Goal: Transaction & Acquisition: Purchase product/service

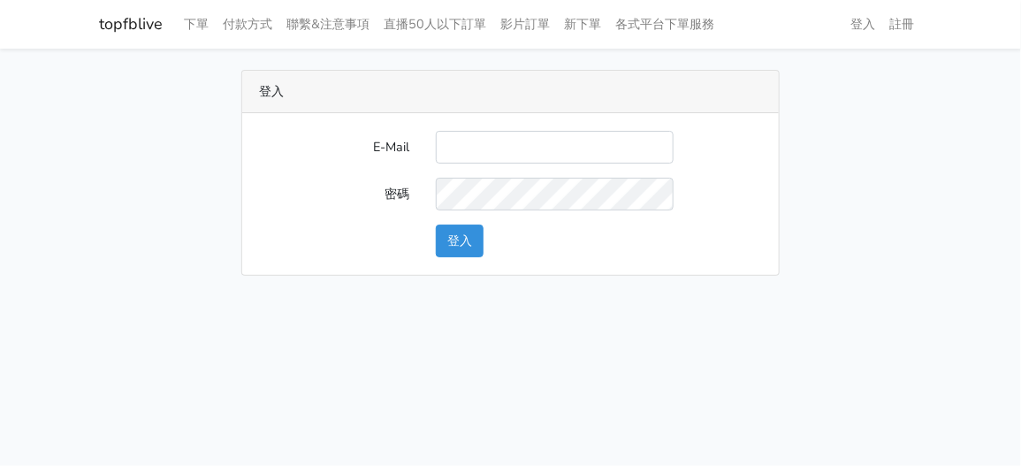
click at [577, 157] on input "E-Mail" at bounding box center [555, 147] width 238 height 33
type input "zhen8032@gmail.com"
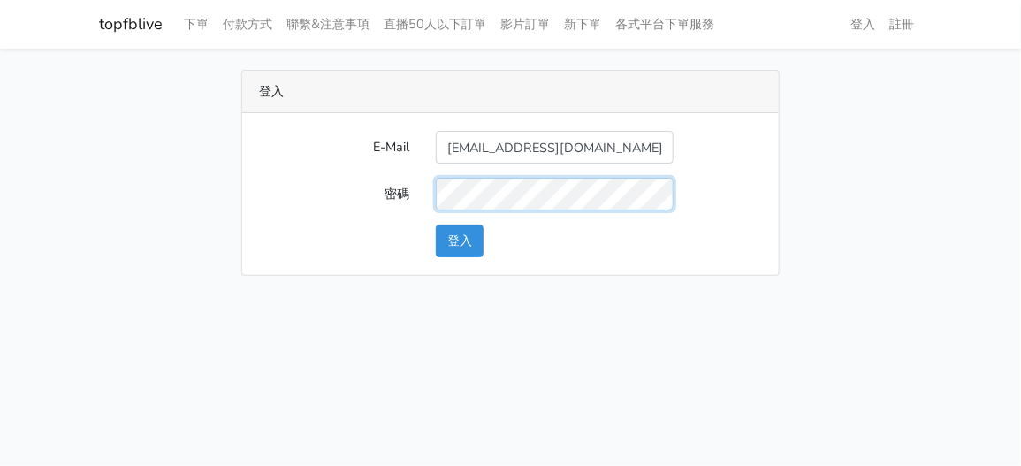
click at [436, 225] on button "登入" at bounding box center [460, 241] width 48 height 33
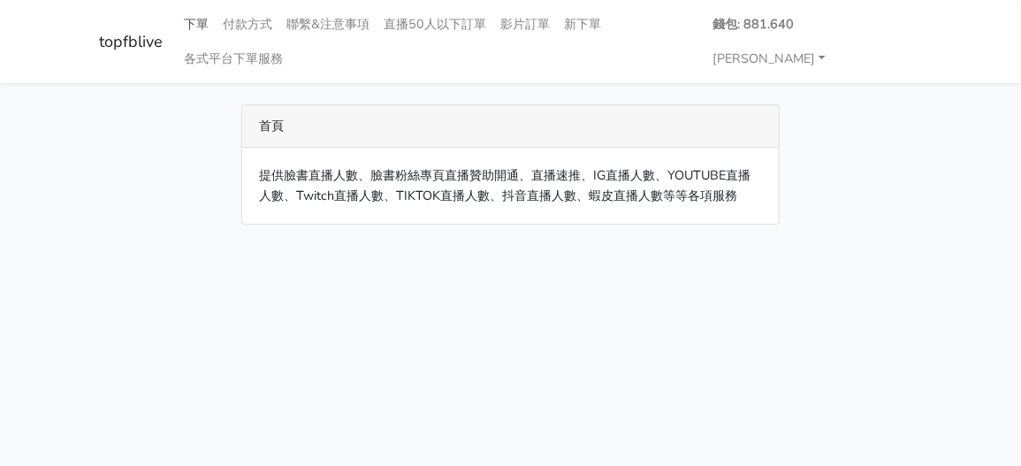
click at [187, 28] on link "下單" at bounding box center [197, 24] width 39 height 34
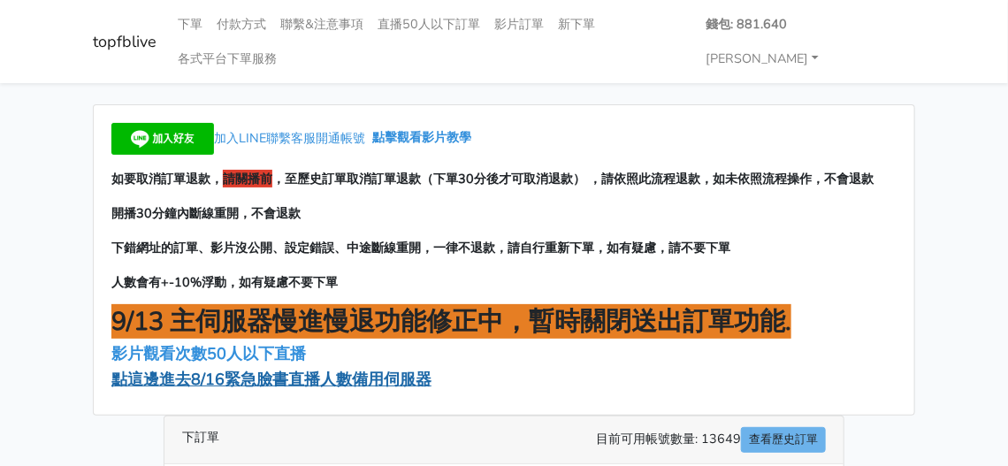
click at [284, 369] on span "點這邊進去8/16緊急臉書直播人數備用伺服器" at bounding box center [271, 379] width 320 height 21
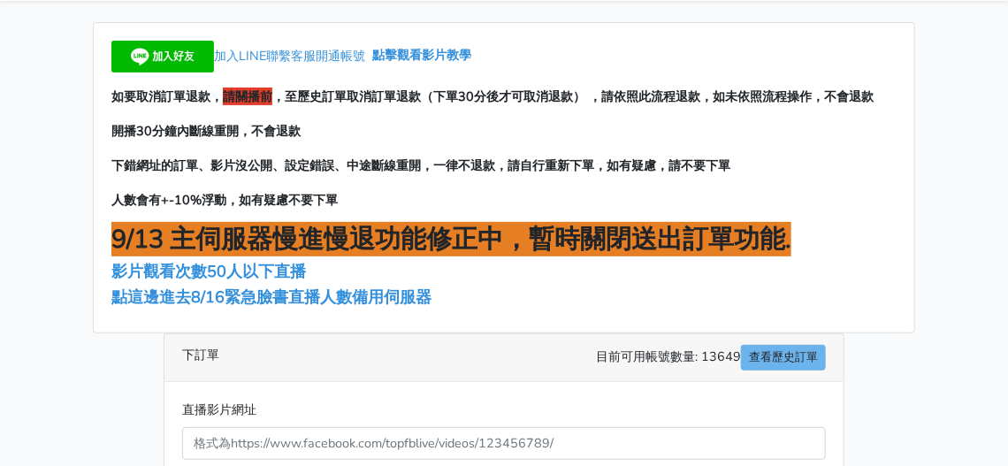
scroll to position [177, 0]
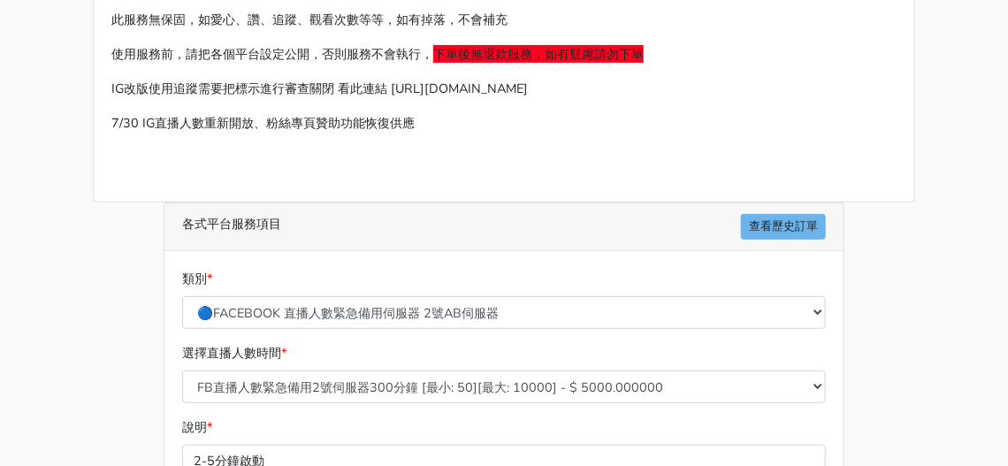
scroll to position [354, 0]
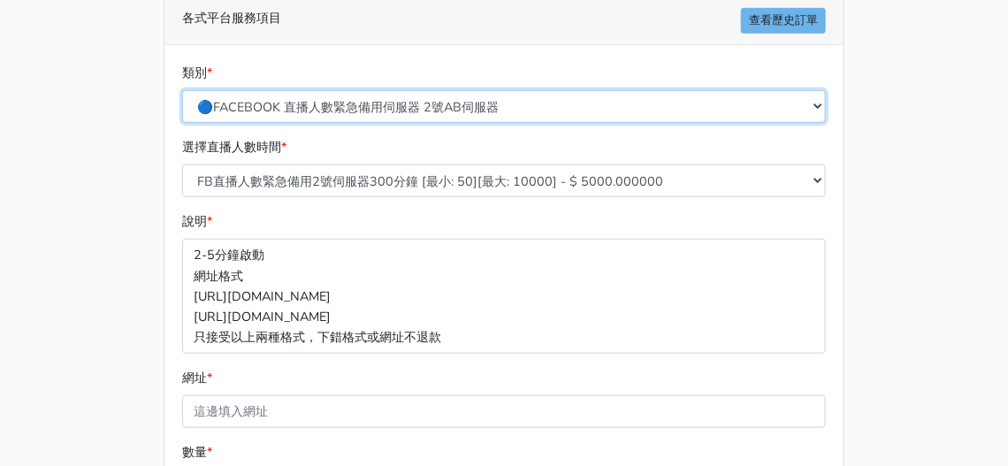
click at [404, 90] on select "🔵FACEBOOK 直播人數緊急備用伺服器 2號AB伺服器 🔵FACEBOOK 網軍專用貼文留言 安全保密 🔵FACEBOOK 直播人數緊急備用伺服器 J1 …" at bounding box center [504, 106] width 644 height 33
click at [182, 90] on select "🔵FACEBOOK 直播人數緊急備用伺服器 2號AB伺服器 🔵FACEBOOK 網軍專用貼文留言 安全保密 🔵FACEBOOK 直播人數緊急備用伺服器 J1 …" at bounding box center [504, 106] width 644 height 33
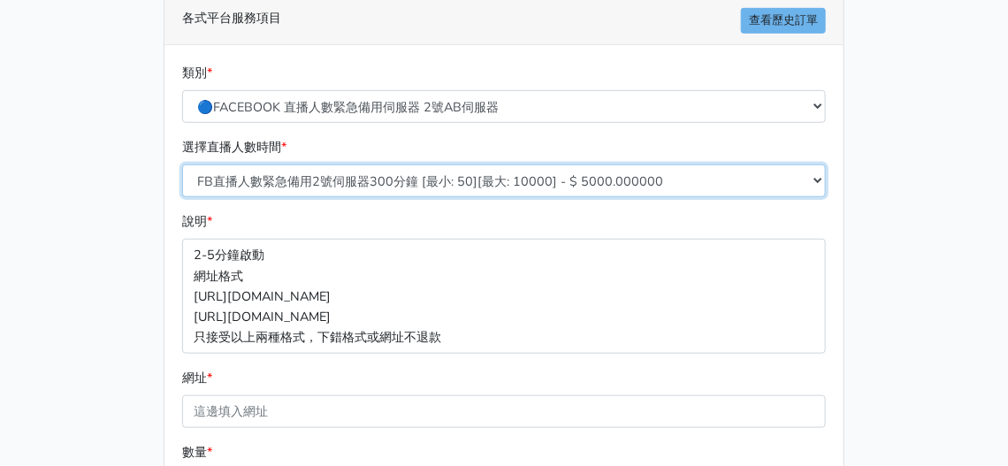
click at [350, 164] on select "FB直播人數緊急備用2號伺服器300分鐘 [最小: 50][最大: 10000] - $ 5000.000000 FB直播人數緊急備用2號伺服器60分鐘 [最…" at bounding box center [504, 180] width 644 height 33
select select "578"
click at [182, 164] on select "FB直播人數緊急備用2號伺服器300分鐘 [最小: 50][最大: 10000] - $ 5000.000000 FB直播人數緊急備用2號伺服器60分鐘 [最…" at bounding box center [504, 180] width 644 height 33
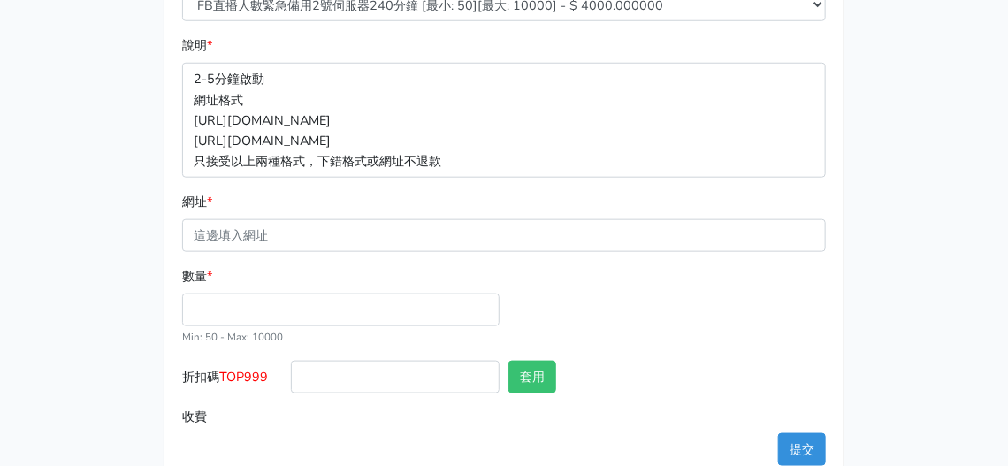
click at [244, 218] on form "類別 * 🔵FACEBOOK 直播人數緊急備用伺服器 2號AB伺服器 🔵FACEBOOK 網軍專用貼文留言 安全保密 🔵FACEBOOK 直播人數緊急備用伺服…" at bounding box center [504, 160] width 644 height 546
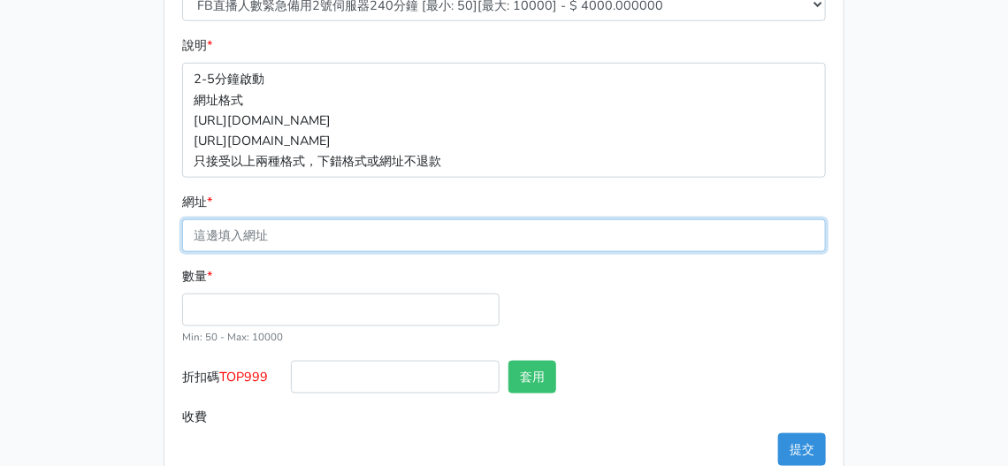
click at [245, 219] on input "網址 *" at bounding box center [504, 235] width 644 height 33
paste input "[URL][DOMAIN_NAME]"
type input "https://www.facebook.com/100064950153916/videos/809647938673186?locale=zh_TW"
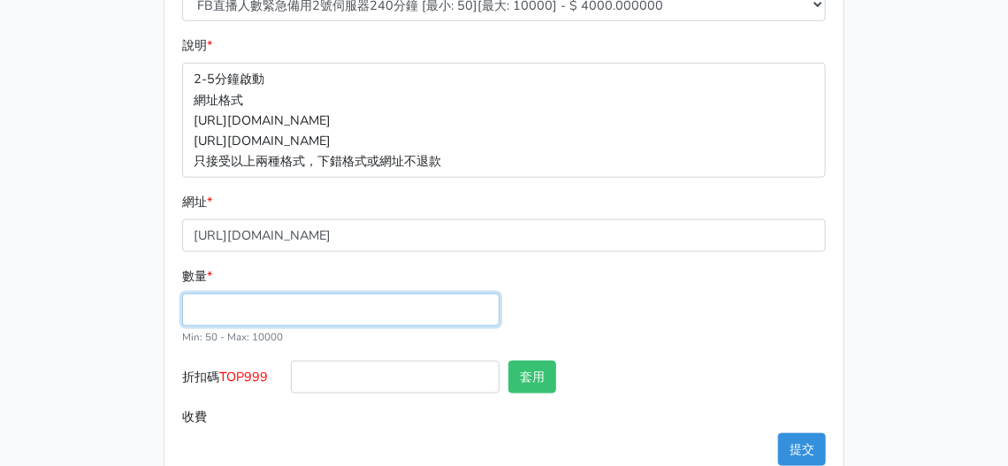
click at [237, 294] on input "數量 *" at bounding box center [340, 310] width 317 height 33
type input "100"
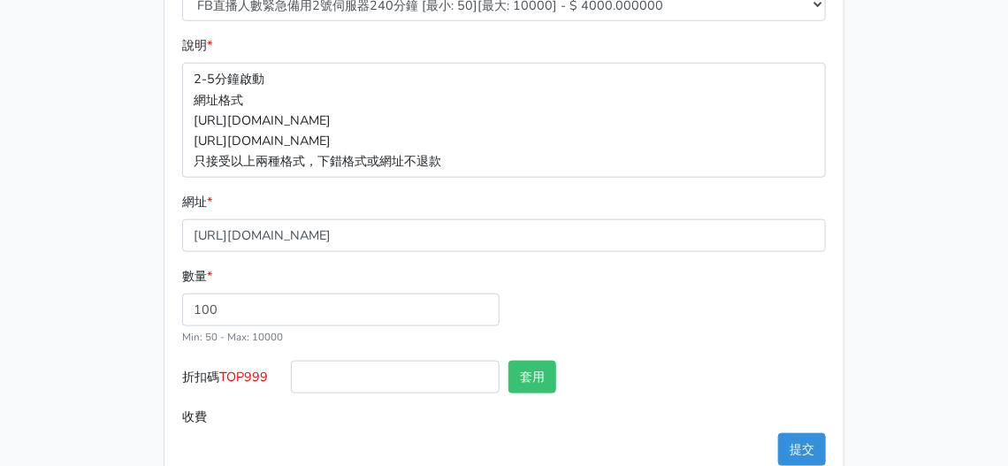
type input "400.000"
click at [268, 401] on label "收費" at bounding box center [232, 417] width 109 height 33
click at [291, 401] on input "400.000" at bounding box center [558, 417] width 535 height 33
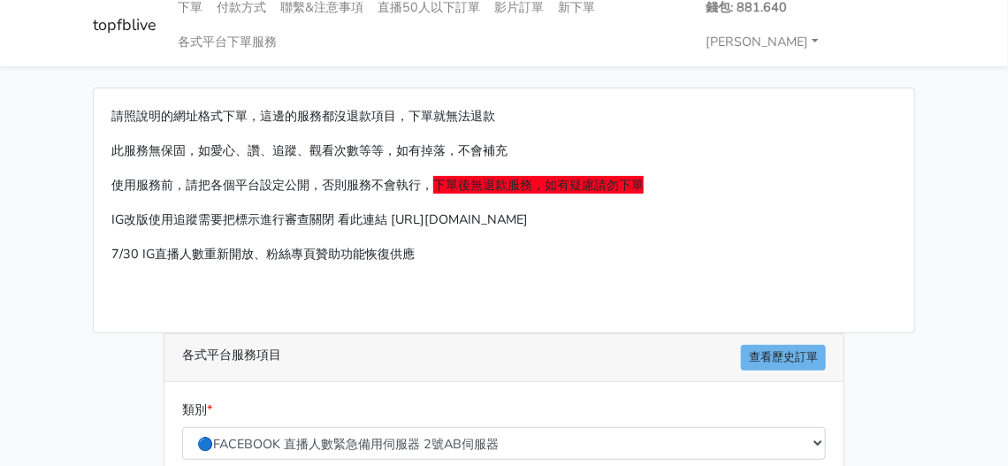
scroll to position [0, 0]
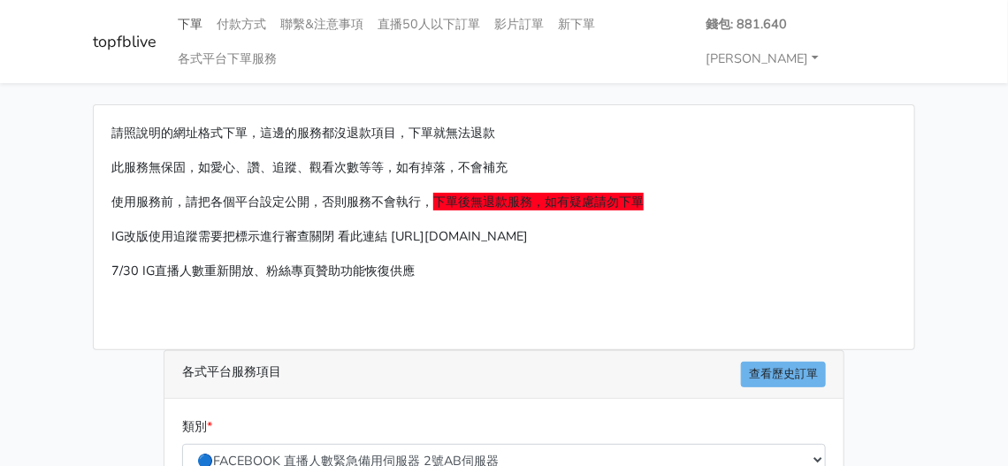
click at [193, 23] on link "下單" at bounding box center [190, 24] width 39 height 34
drag, startPoint x: 296, startPoint y: 228, endPoint x: 296, endPoint y: 254, distance: 25.6
click at [296, 254] on div "請照說明的網址格式下單，這邊的服務都沒退款項目，下單就無法退款 此服務無保固，如愛心、讚、追蹤、觀看次數等等，如有掉落，不會補充 使用服務前，請把各個平台設定…" at bounding box center [504, 227] width 821 height 244
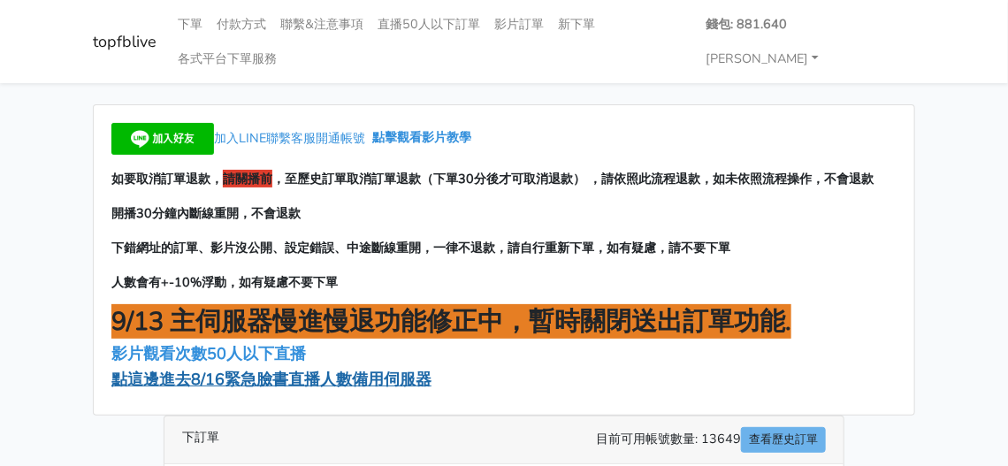
click at [308, 369] on span "點這邊進去8/16緊急臉書直播人數備用伺服器" at bounding box center [271, 379] width 320 height 21
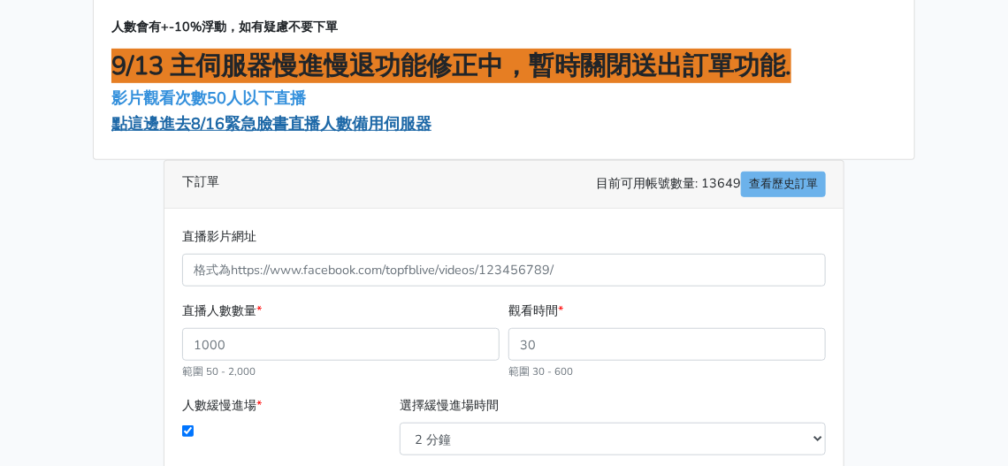
scroll to position [265, 0]
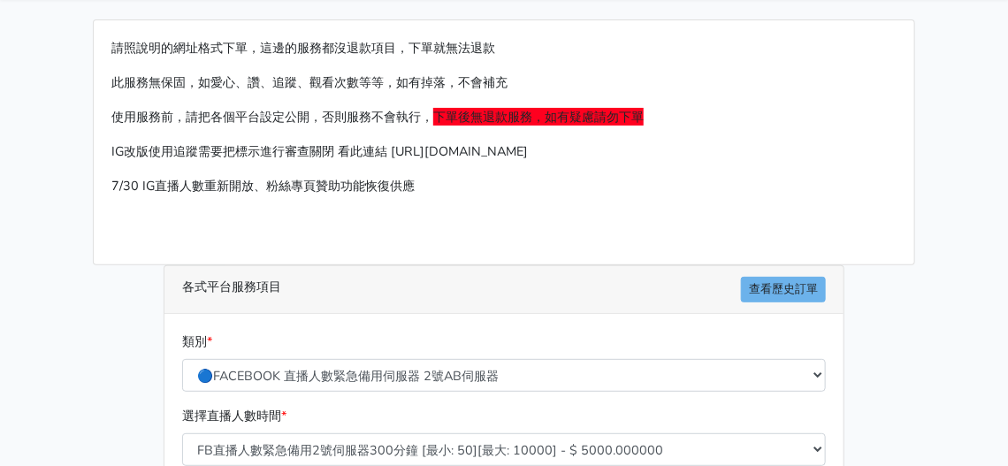
scroll to position [88, 0]
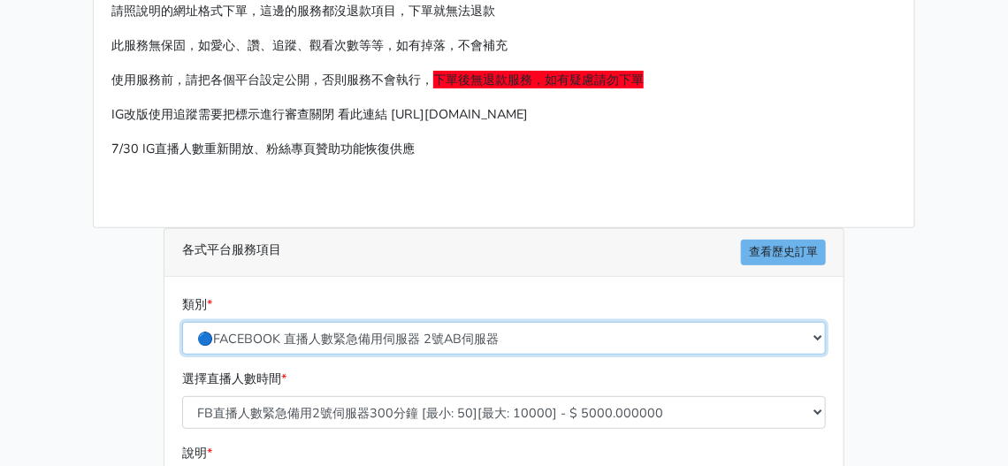
click at [390, 339] on select "🔵FACEBOOK 直播人數緊急備用伺服器 2號AB伺服器 🔵FACEBOOK 網軍專用貼文留言 安全保密 🔵FACEBOOK 直播人數緊急備用伺服器 J1 …" at bounding box center [504, 338] width 644 height 33
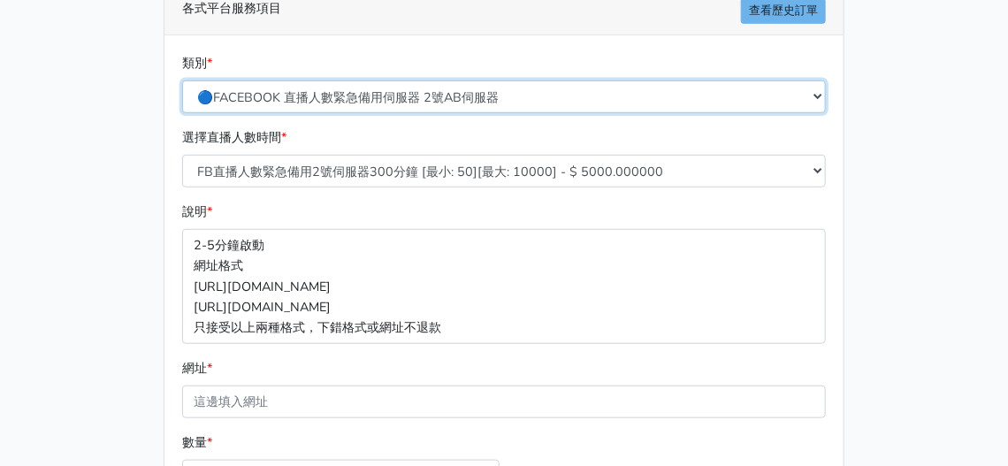
scroll to position [354, 0]
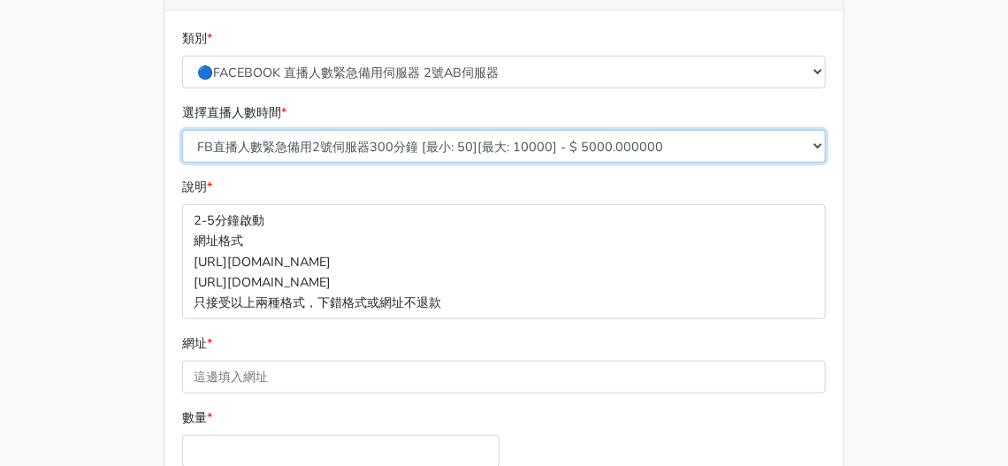
click at [432, 140] on select "FB直播人數緊急備用2號伺服器300分鐘 [最小: 50][最大: 10000] - $ 5000.000000 FB直播人數緊急備用2號伺服器60分鐘 [最…" at bounding box center [504, 146] width 644 height 33
select select "578"
click at [182, 130] on select "FB直播人數緊急備用2號伺服器300分鐘 [最小: 50][最大: 10000] - $ 5000.000000 FB直播人數緊急備用2號伺服器60分鐘 [最…" at bounding box center [504, 146] width 644 height 33
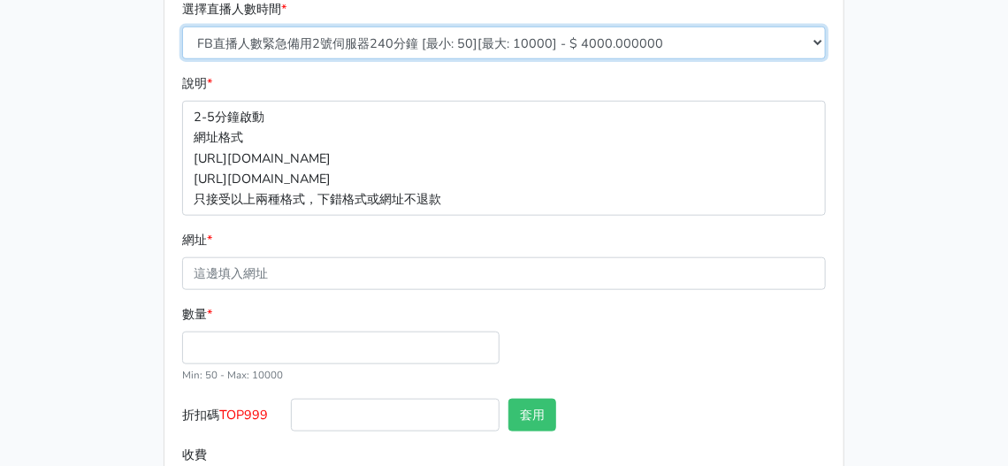
scroll to position [530, 0]
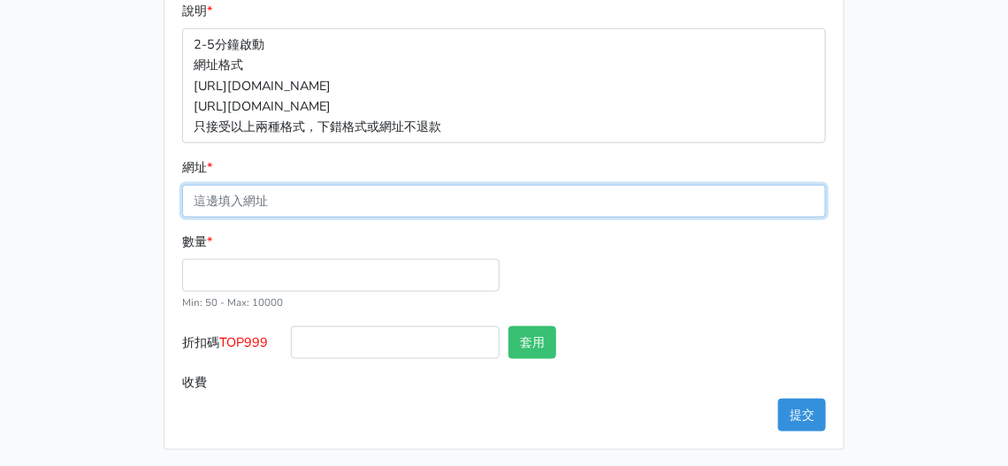
click at [275, 193] on input "網址 *" at bounding box center [504, 201] width 644 height 33
paste input "[URL][DOMAIN_NAME]"
type input "[URL][DOMAIN_NAME]"
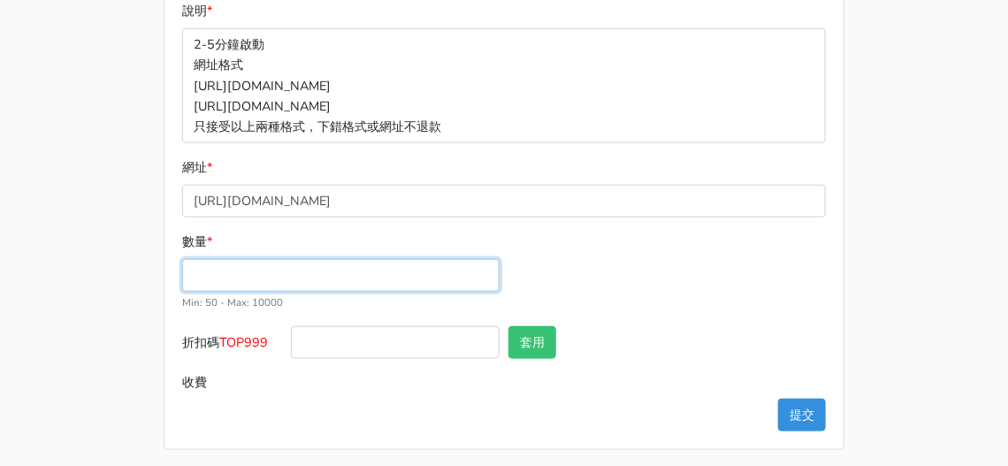
click at [248, 272] on input "數量 *" at bounding box center [340, 275] width 317 height 33
type input "100"
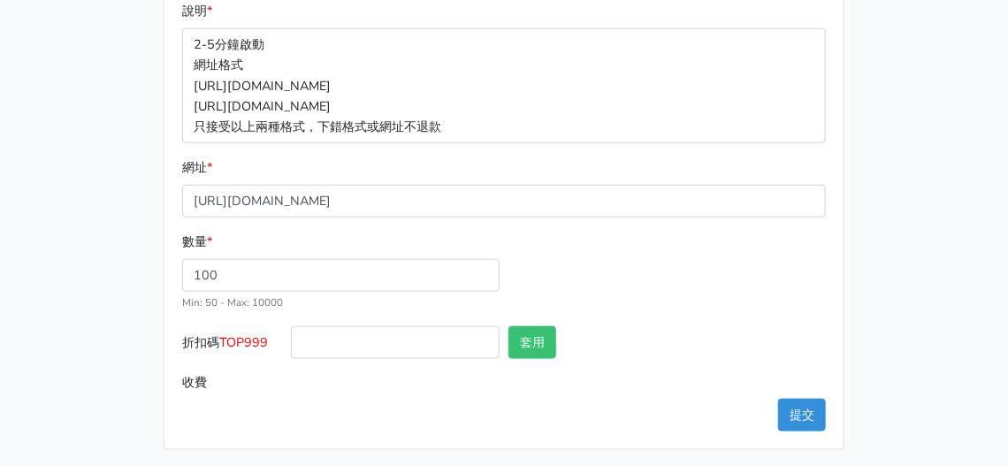
type input "400.000"
click at [346, 366] on input "400.000" at bounding box center [558, 382] width 535 height 33
click at [794, 409] on button "提交" at bounding box center [802, 415] width 48 height 33
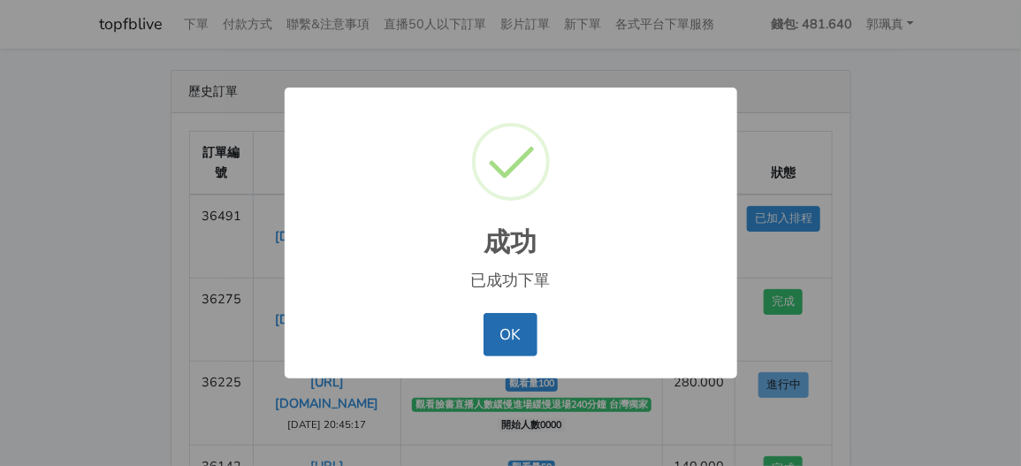
click at [506, 328] on button "OK" at bounding box center [511, 334] width 54 height 42
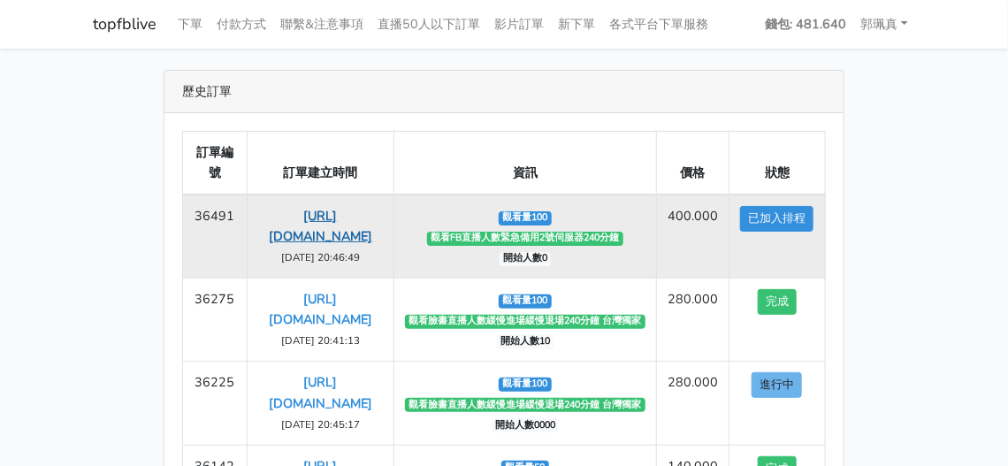
click at [350, 218] on link "[URL][DOMAIN_NAME]" at bounding box center [320, 226] width 103 height 38
